Goal: Task Accomplishment & Management: Complete application form

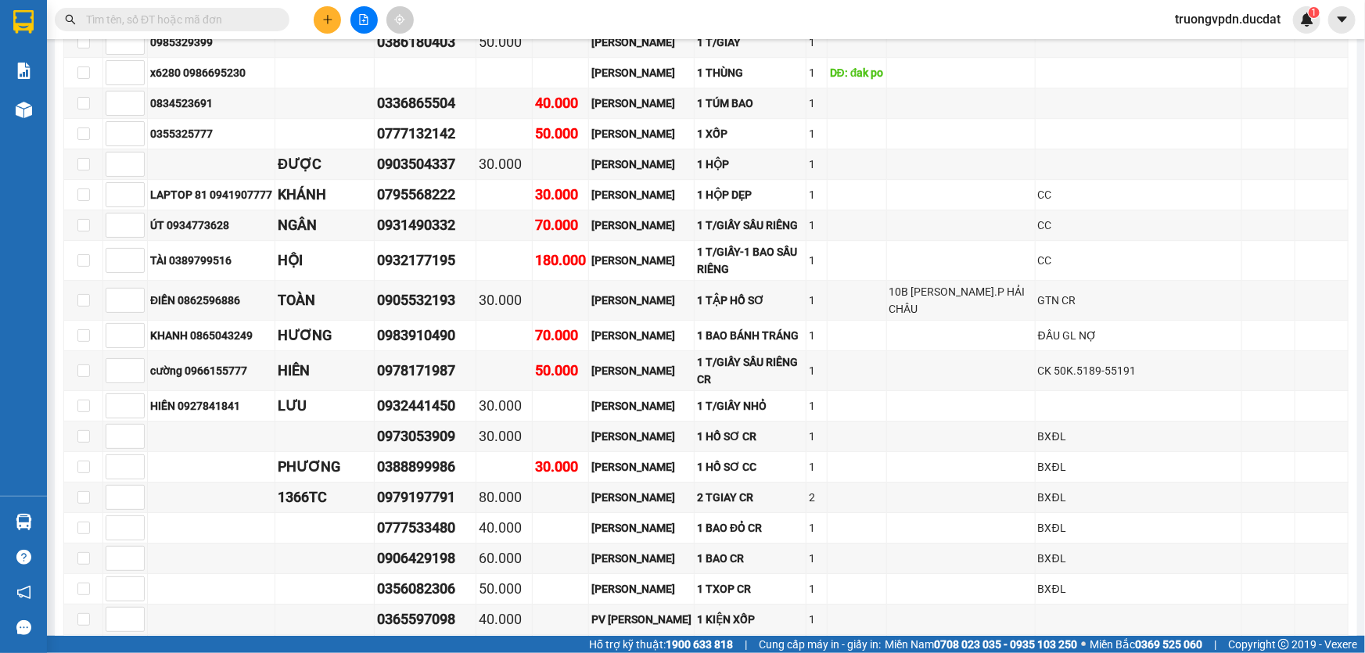
scroll to position [2797, 0]
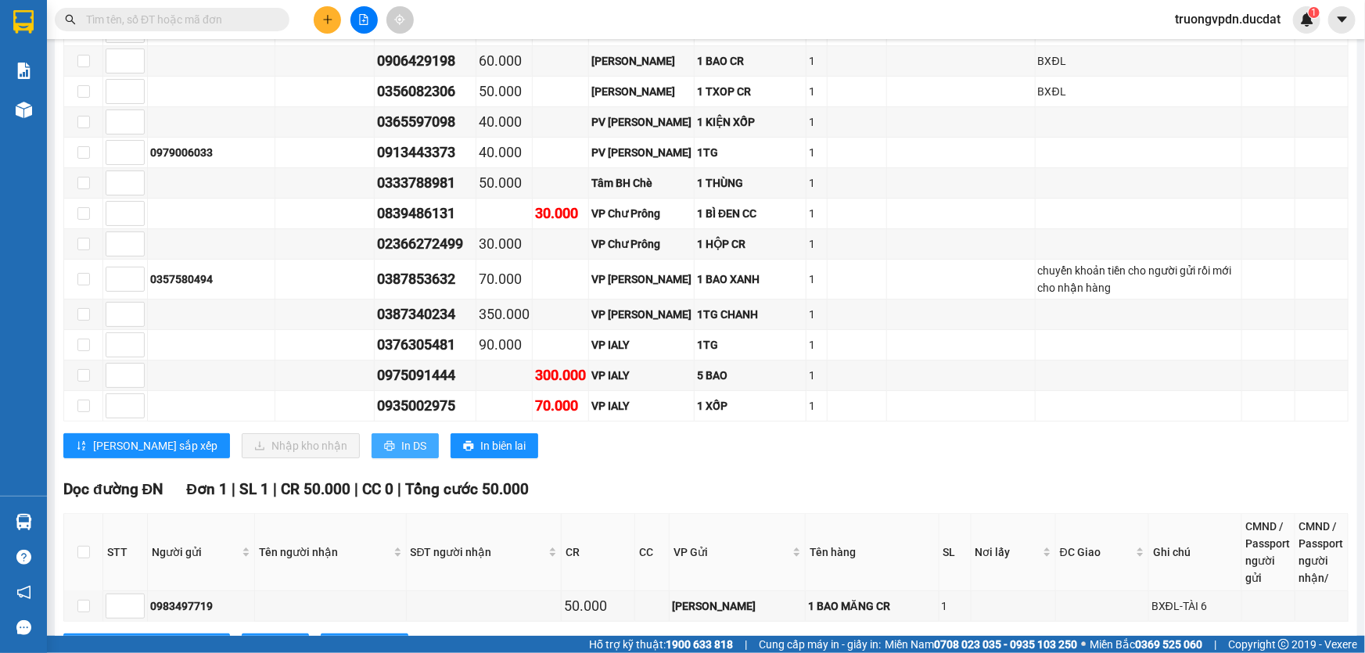
click at [401, 437] on span "In DS" at bounding box center [413, 445] width 25 height 17
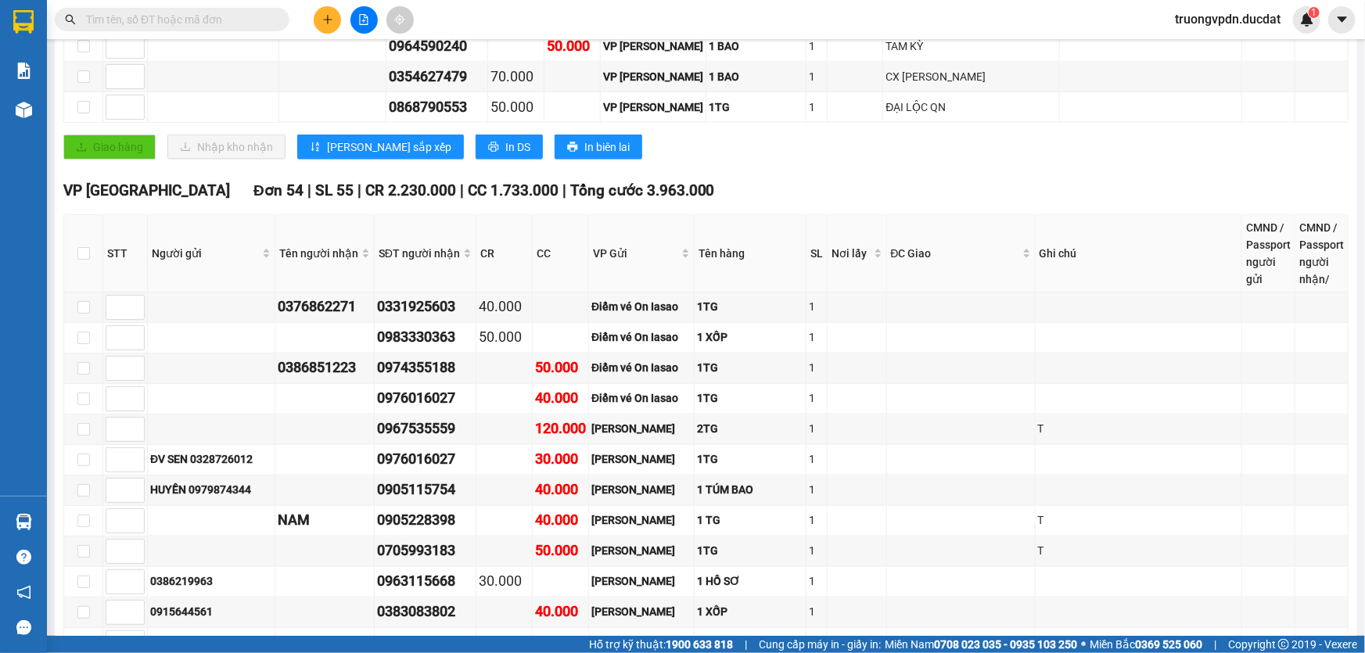
scroll to position [876, 0]
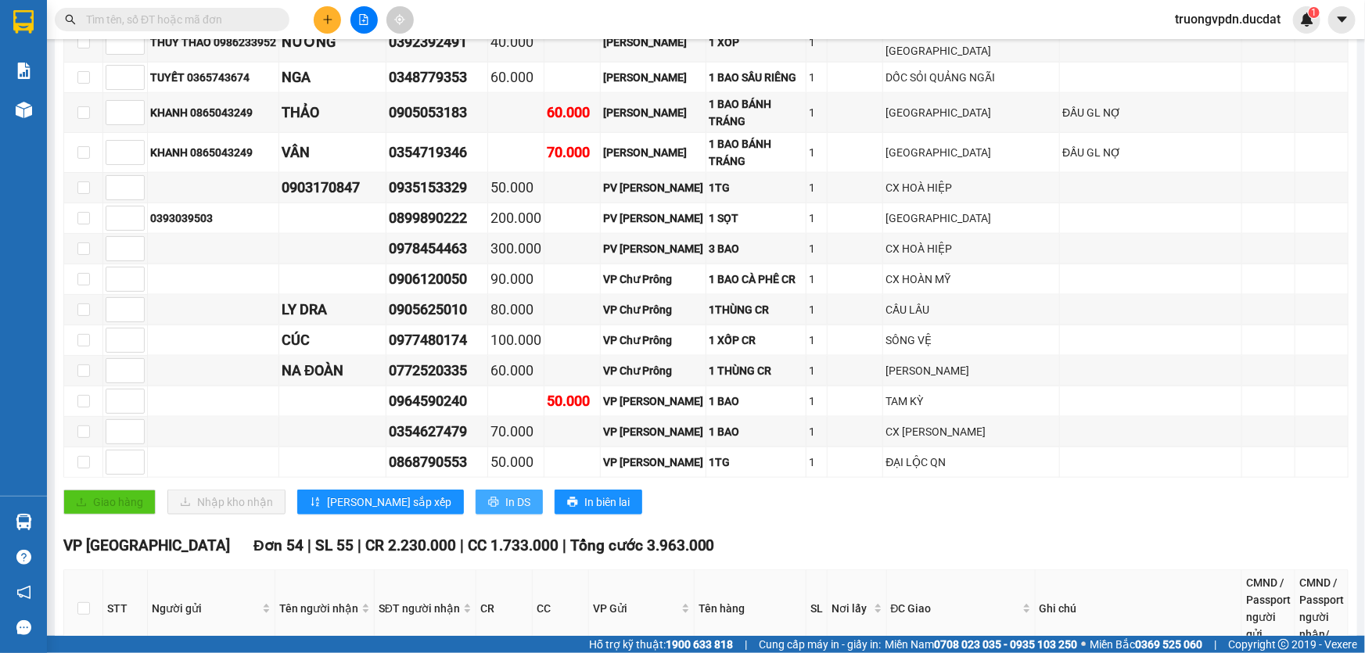
click at [505, 494] on span "In DS" at bounding box center [517, 502] width 25 height 17
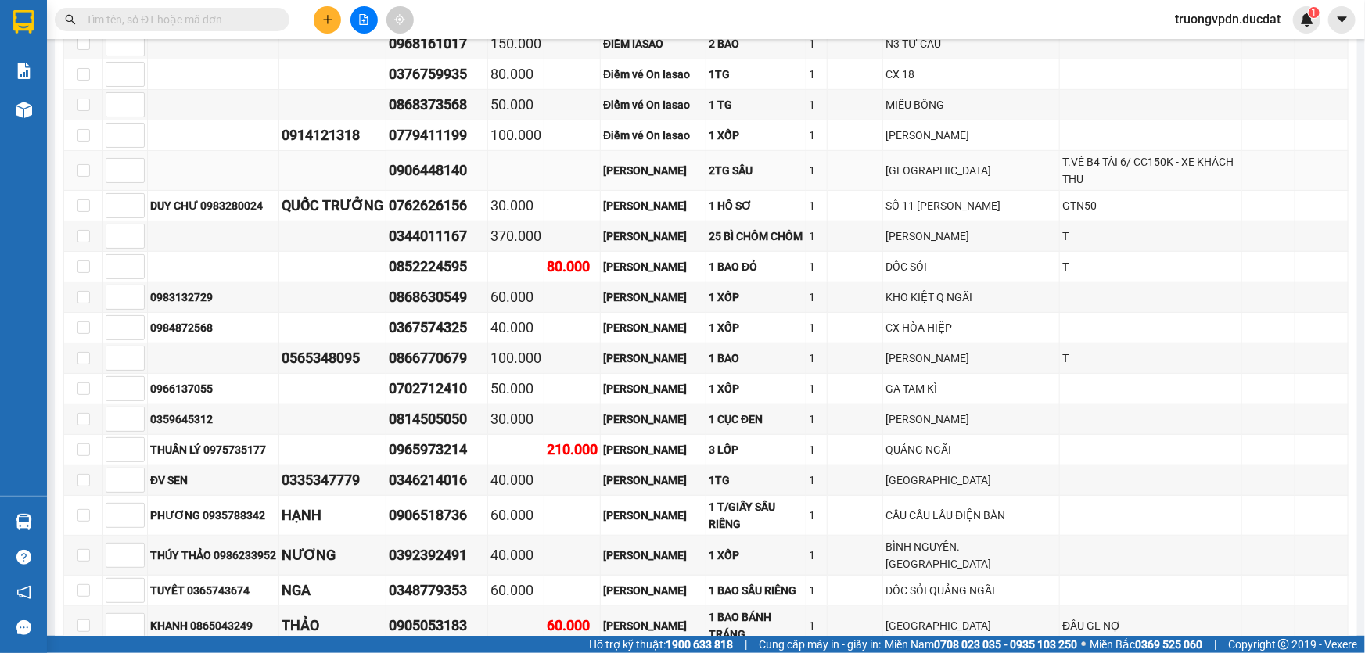
scroll to position [236, 0]
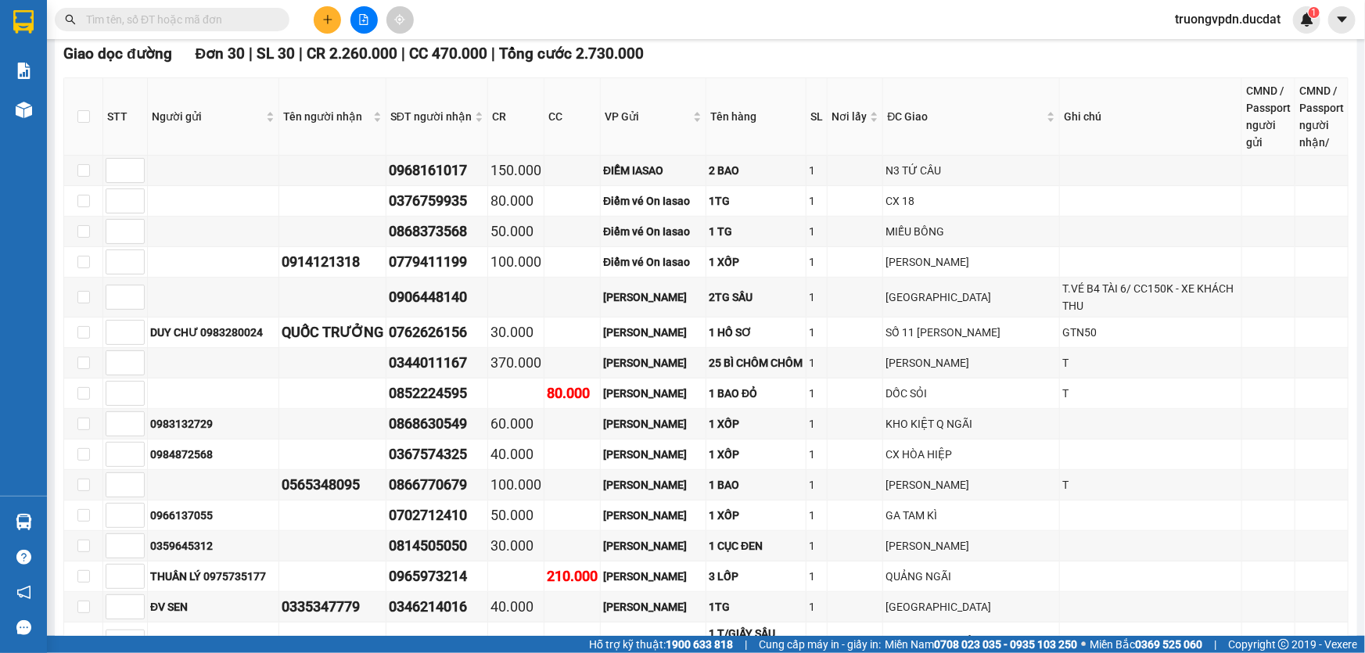
click at [232, 23] on input "text" at bounding box center [178, 19] width 185 height 17
paste input "0982938543"
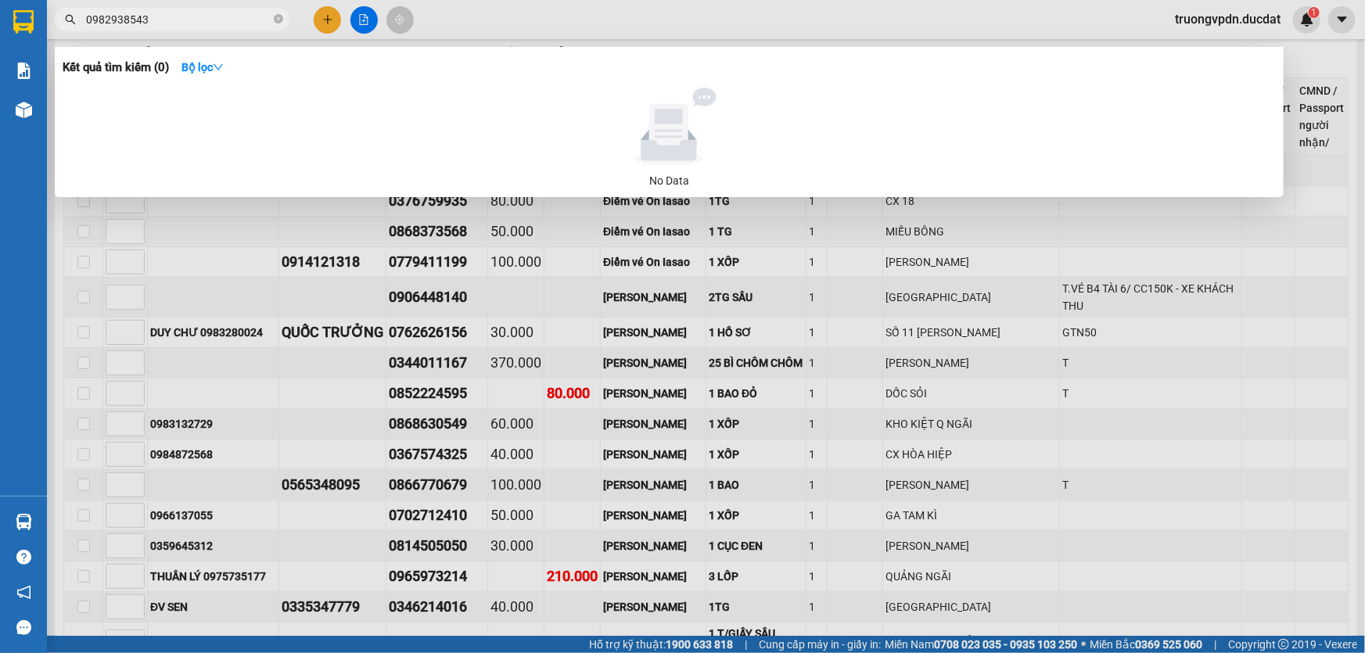
type input "0982938543"
click at [641, 29] on div at bounding box center [682, 326] width 1365 height 653
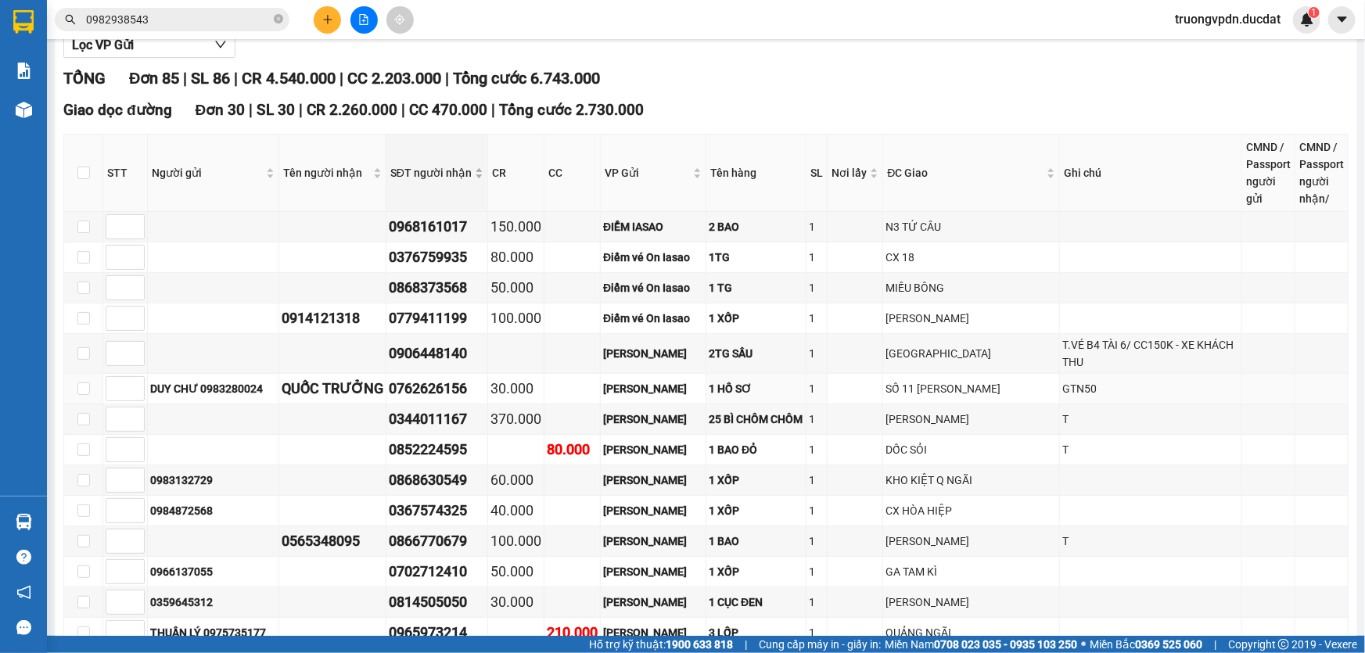
scroll to position [70, 0]
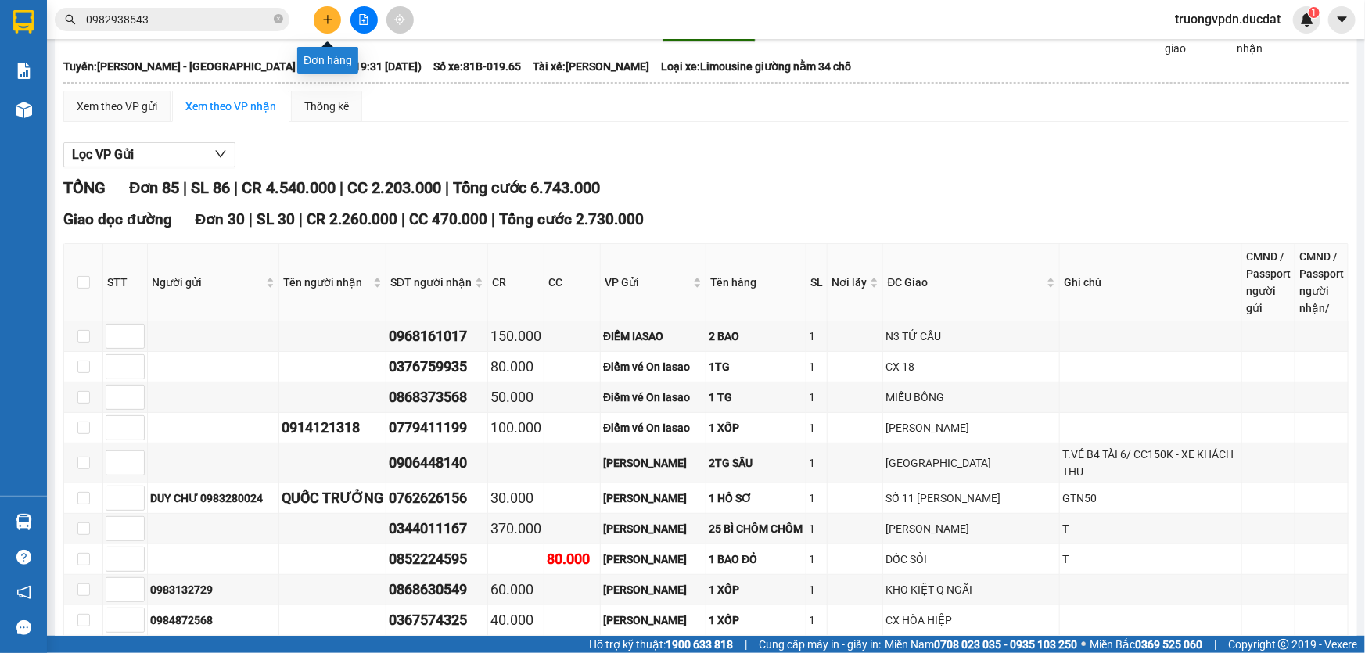
click at [322, 9] on button at bounding box center [327, 19] width 27 height 27
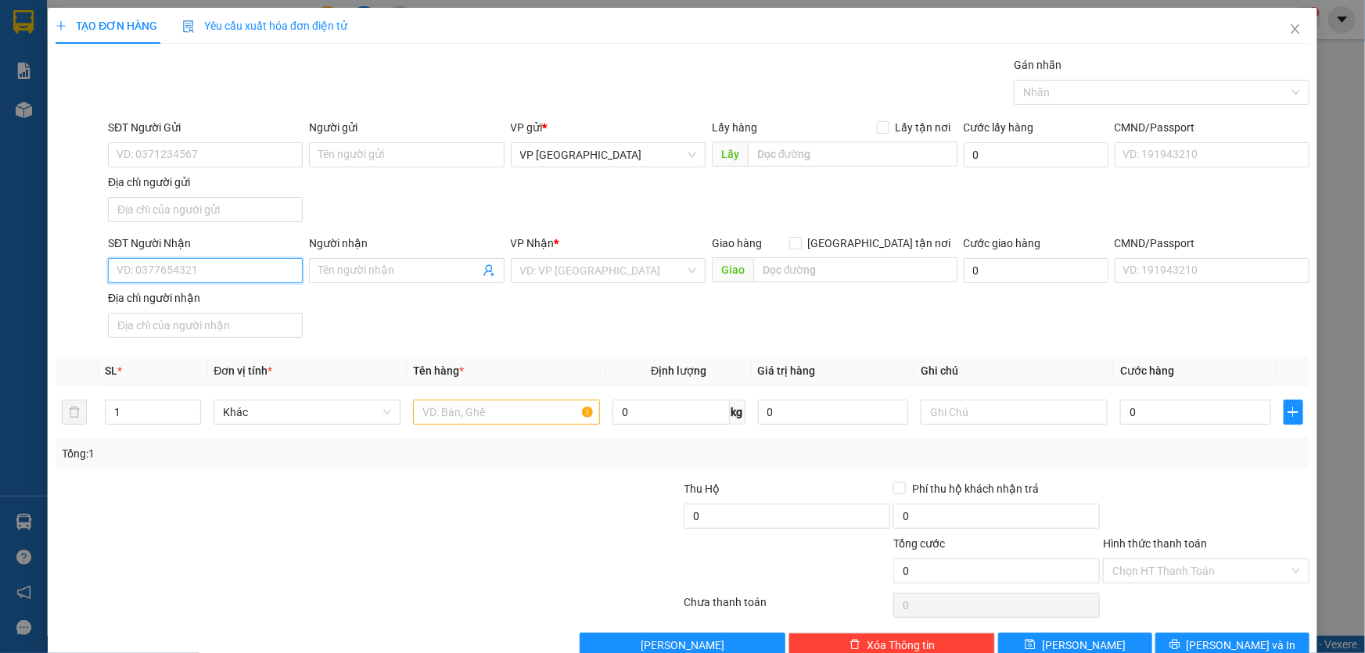
click at [199, 266] on input "SĐT Người Nhận" at bounding box center [205, 270] width 195 height 25
click at [285, 296] on div "0338779158" at bounding box center [204, 301] width 174 height 17
type input "0338779158"
click at [240, 159] on input "SĐT Người Gửi" at bounding box center [205, 154] width 195 height 25
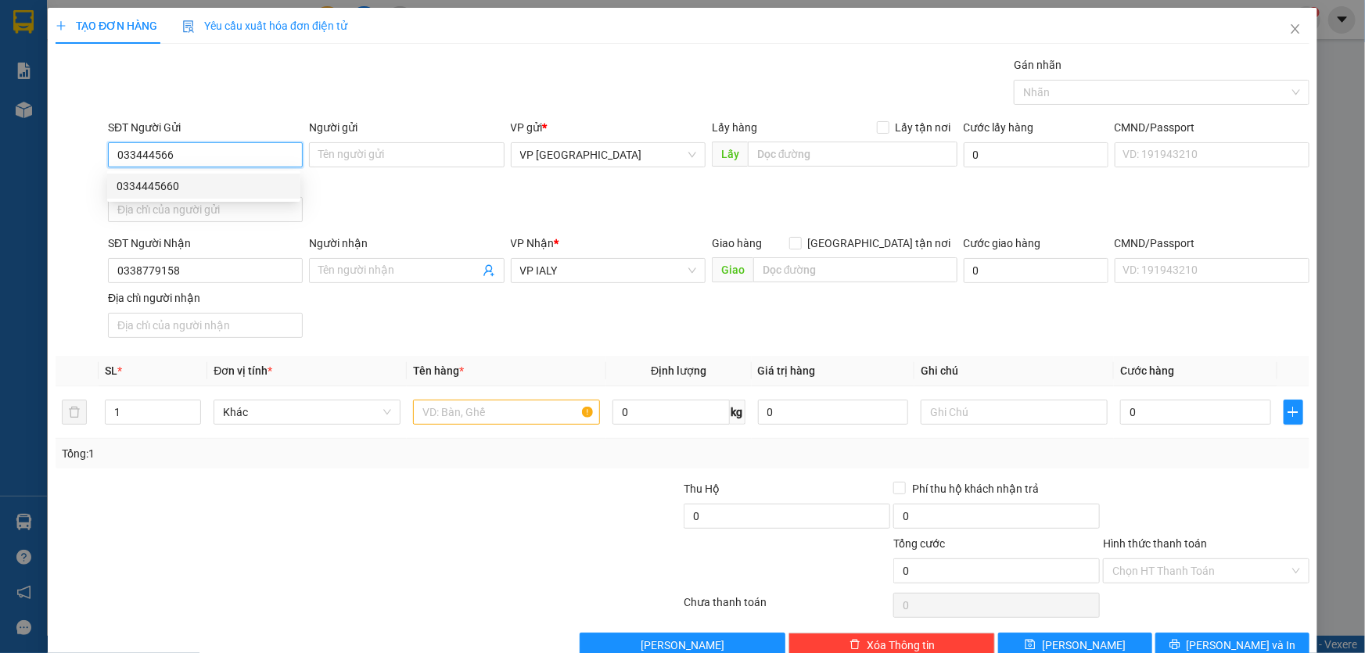
click at [278, 185] on div "0334445660" at bounding box center [204, 186] width 174 height 17
type input "0334445660"
click at [470, 413] on input "text" at bounding box center [506, 412] width 187 height 25
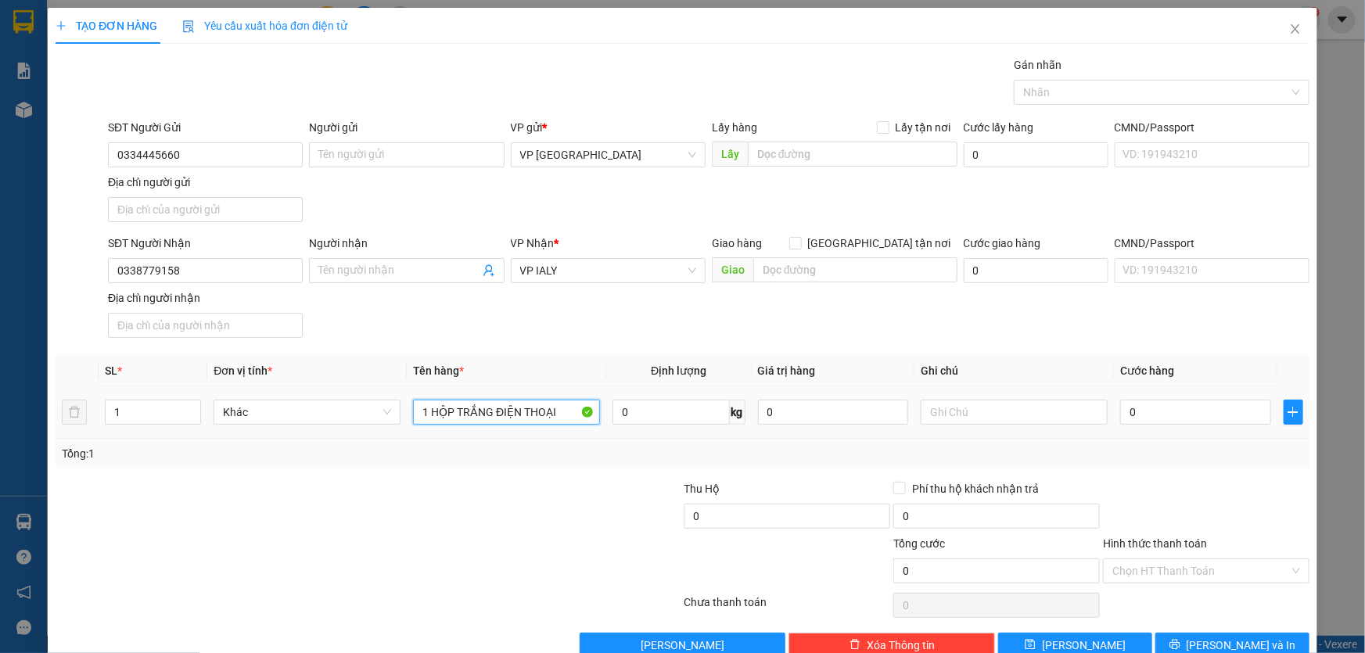
type input "1 HỘP TRẮNG ĐIỆN THOẠI"
click at [1178, 412] on input "0" at bounding box center [1195, 412] width 151 height 25
type input "1"
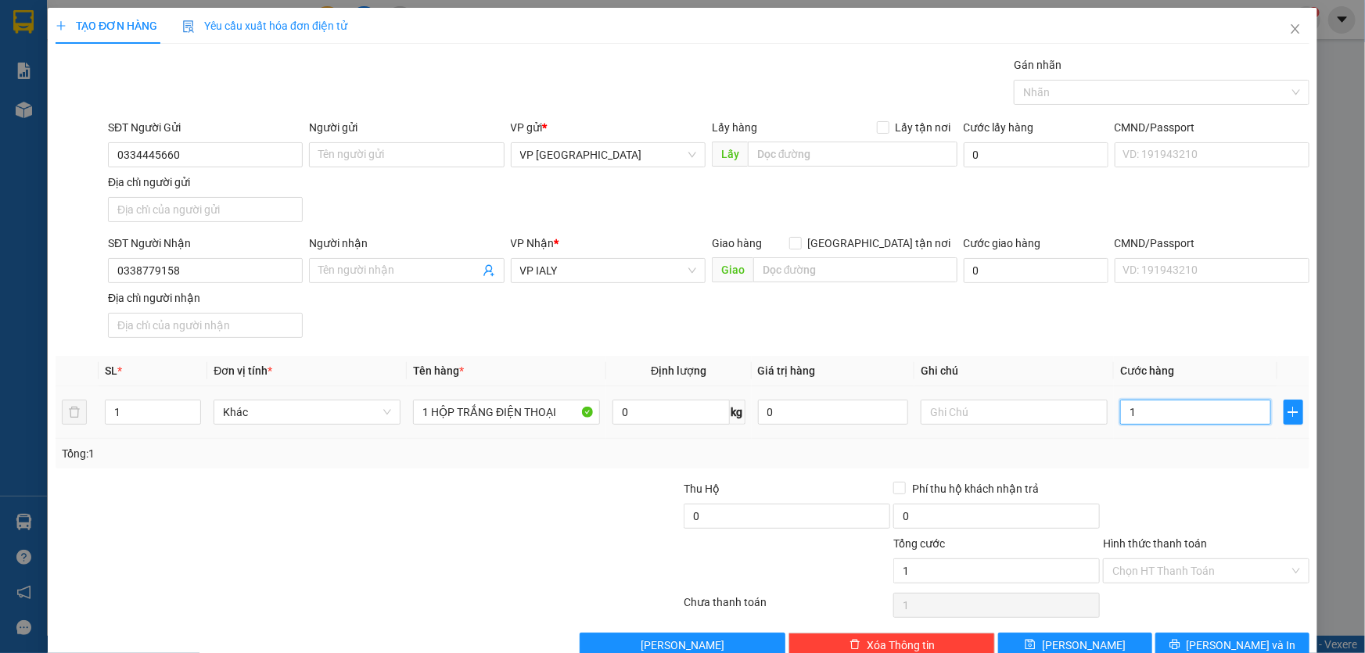
type input "10"
type input "100"
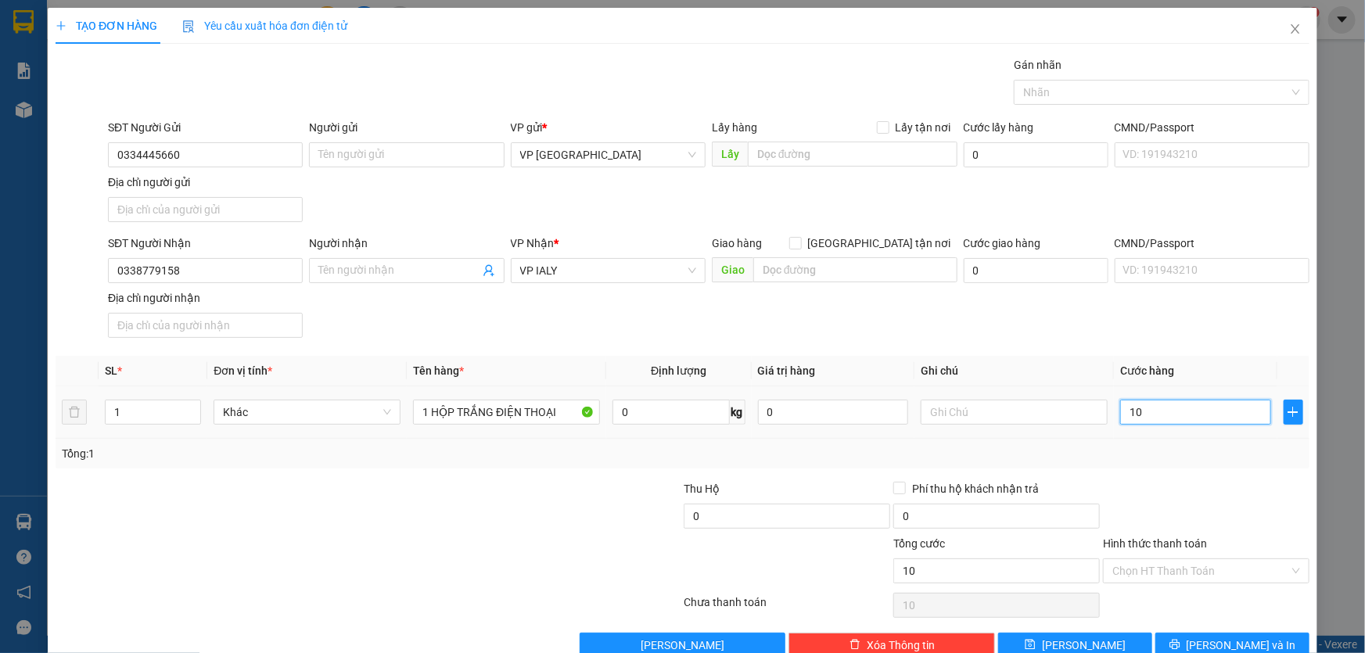
type input "100"
type input "1.000"
type input "10.000"
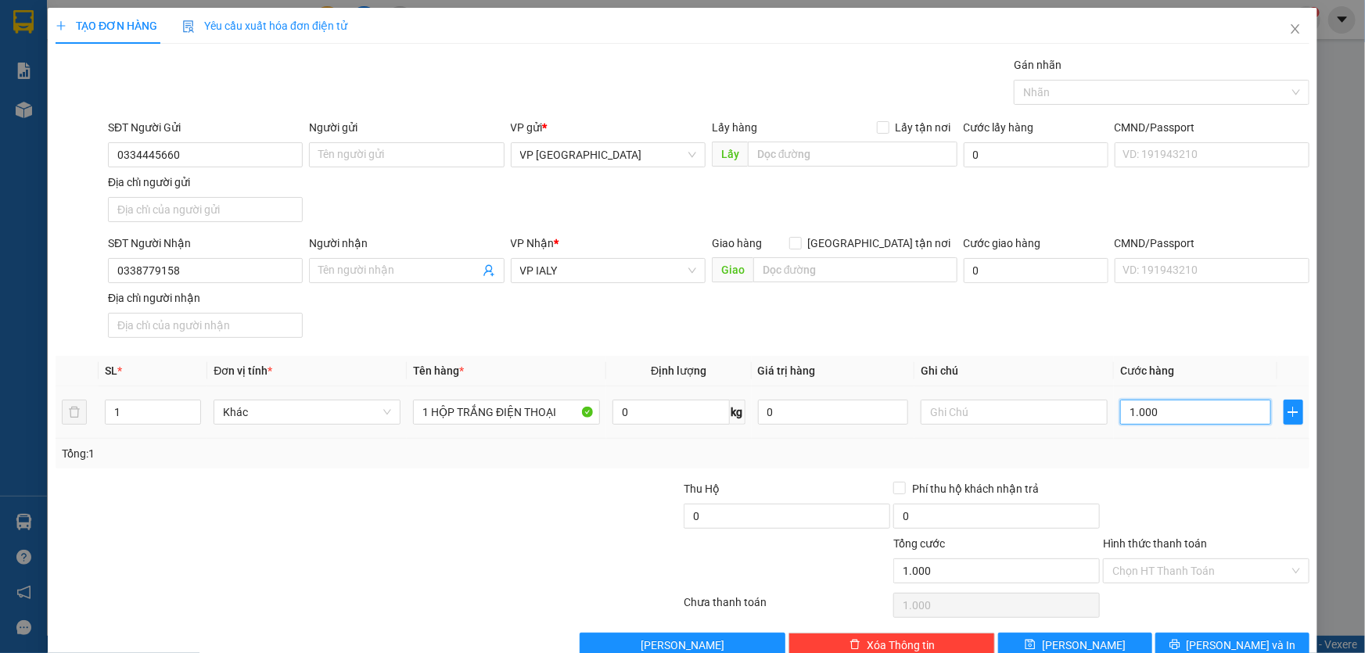
type input "10.000"
type input "100.000"
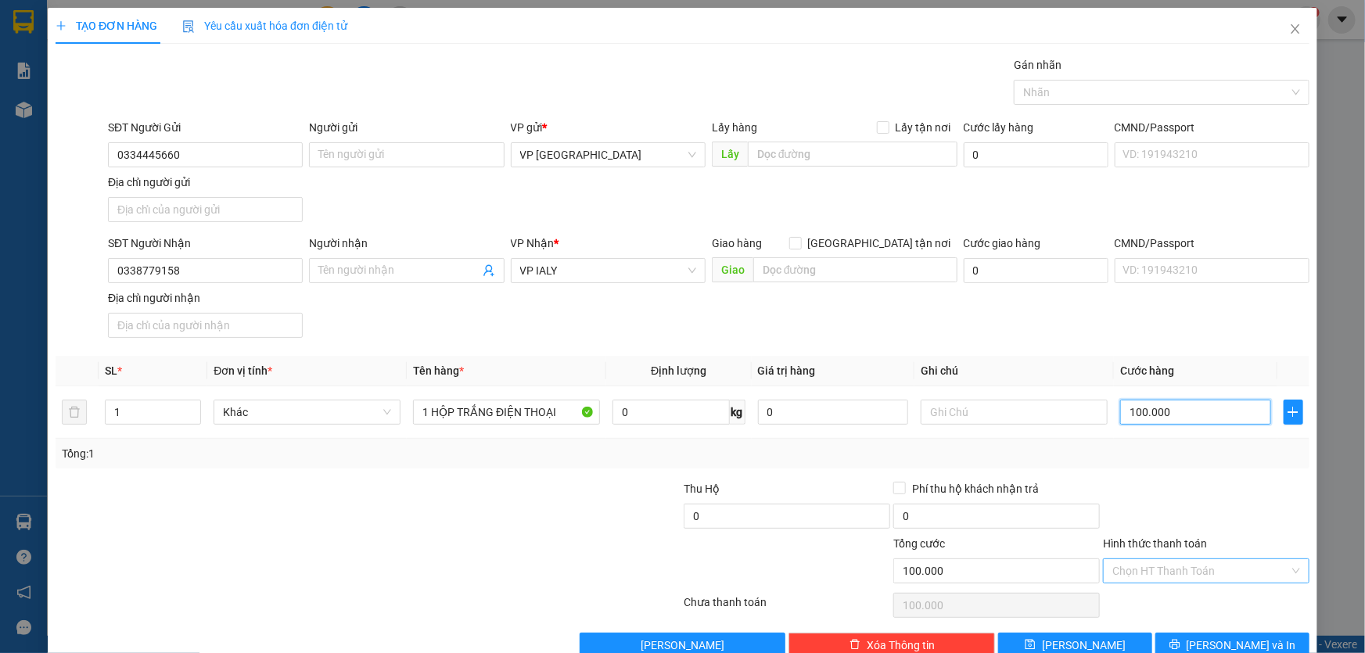
type input "100.000"
click at [1215, 576] on input "Hình thức thanh toán" at bounding box center [1200, 570] width 177 height 23
click at [1137, 433] on div "Tại văn phòng" at bounding box center [1197, 437] width 186 height 17
type input "0"
click at [1236, 637] on span "[PERSON_NAME] và In" at bounding box center [1242, 645] width 110 height 17
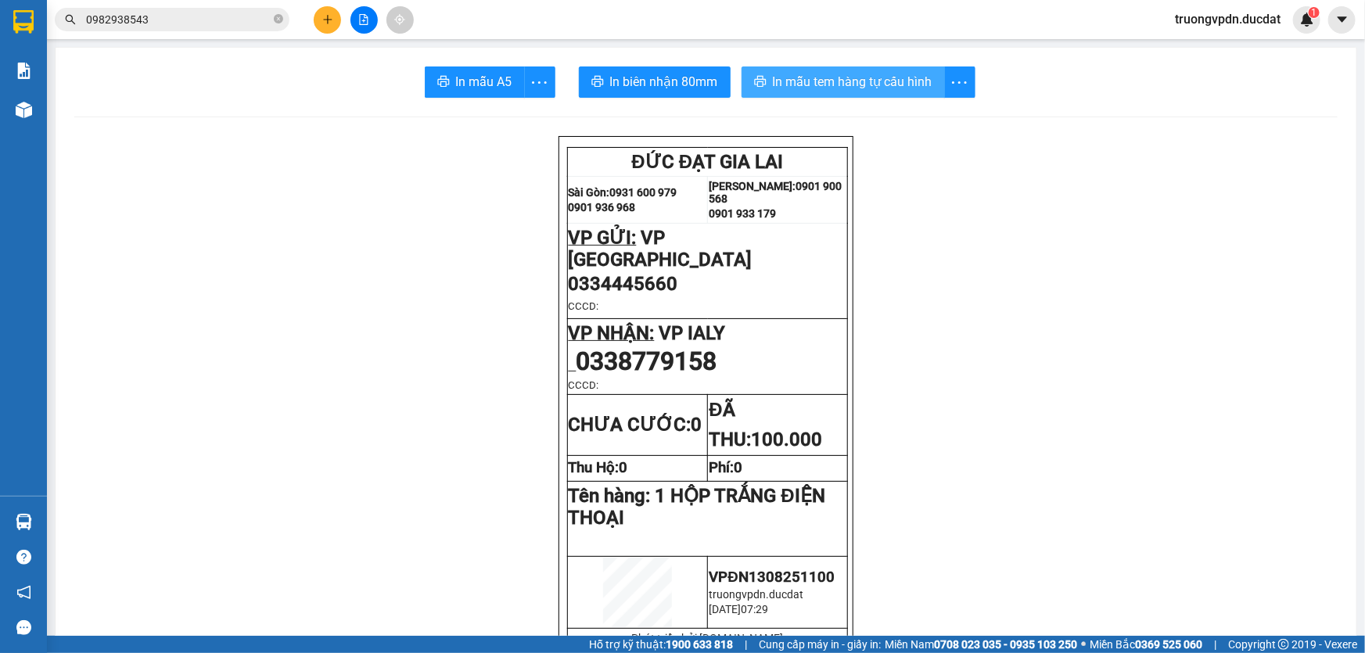
click at [855, 76] on span "In mẫu tem hàng tự cấu hình" at bounding box center [853, 82] width 160 height 20
